Goal: Navigation & Orientation: Go to known website

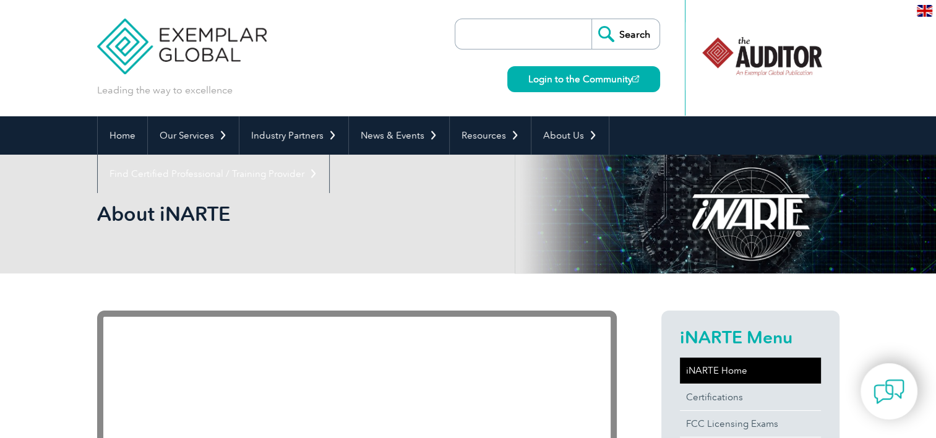
click at [730, 370] on link "iNARTE Home" at bounding box center [750, 371] width 141 height 26
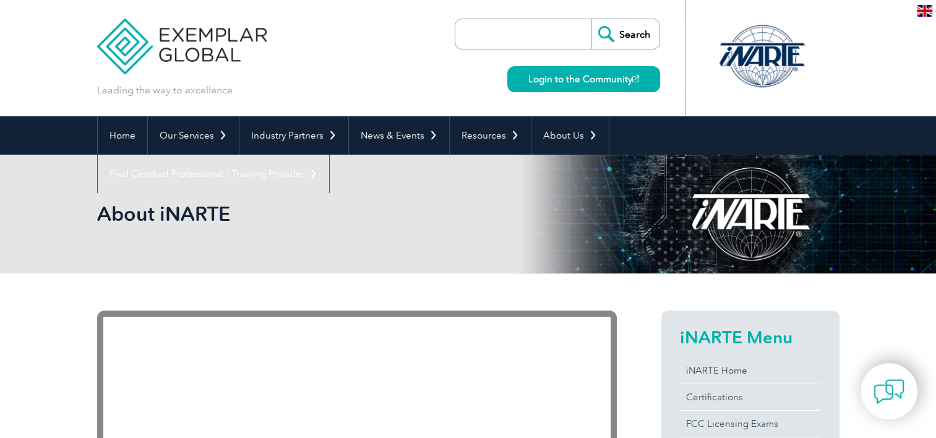
click at [548, 65] on div "Login to the Community" at bounding box center [580, 71] width 159 height 43
click at [550, 72] on link "Login to the Community" at bounding box center [583, 79] width 153 height 26
